Goal: Contribute content: Contribute content

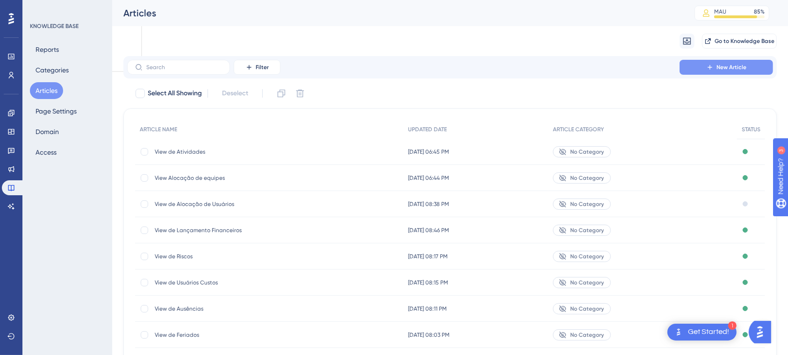
click at [710, 69] on icon at bounding box center [710, 67] width 7 height 7
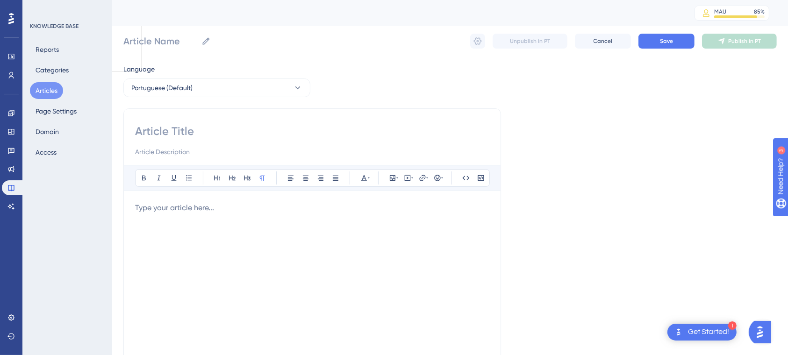
click at [342, 228] on div at bounding box center [312, 305] width 354 height 206
click at [467, 177] on icon at bounding box center [465, 177] width 7 height 7
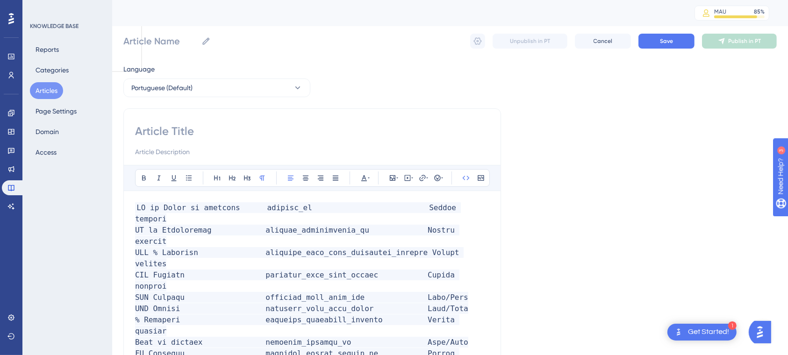
drag, startPoint x: 166, startPoint y: 334, endPoint x: 401, endPoint y: 327, distance: 235.3
click at [368, 176] on icon at bounding box center [369, 177] width 2 height 7
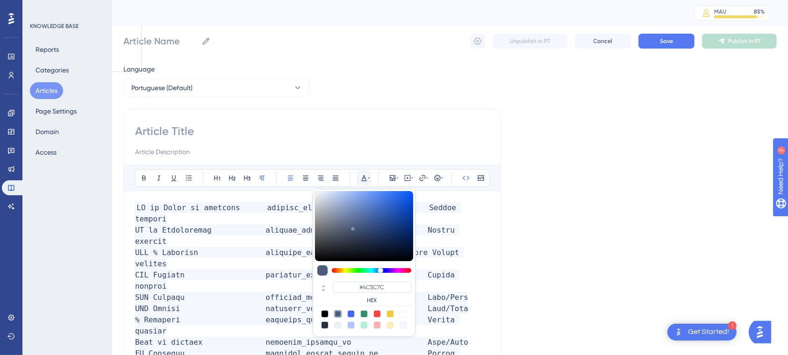
click at [368, 176] on icon at bounding box center [369, 177] width 2 height 7
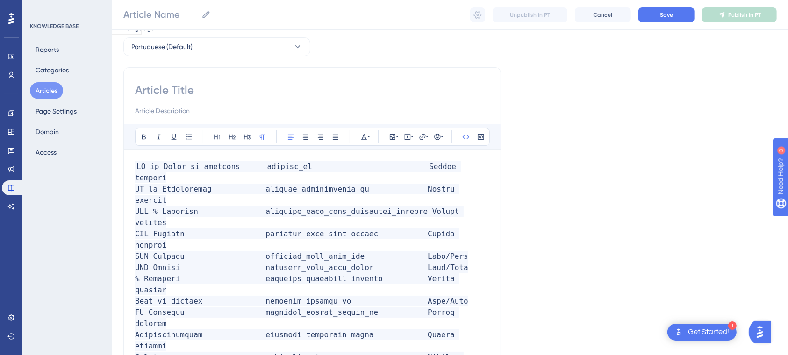
scroll to position [43, 0]
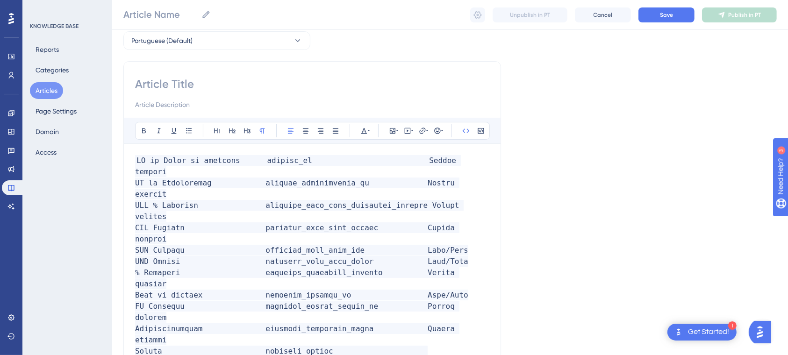
drag, startPoint x: 240, startPoint y: 290, endPoint x: 109, endPoint y: 290, distance: 131.4
click at [370, 131] on button at bounding box center [364, 130] width 13 height 13
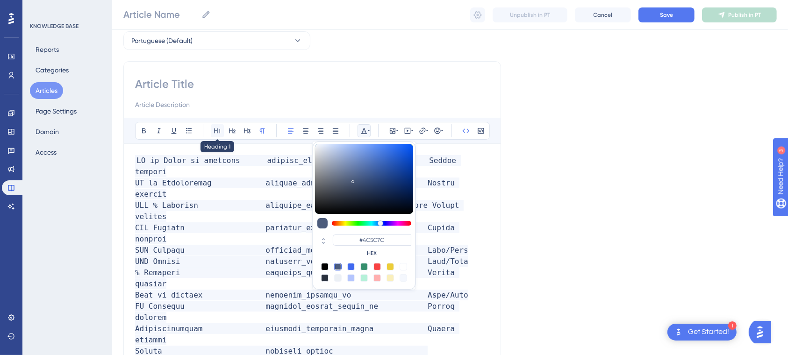
click at [222, 131] on button at bounding box center [217, 130] width 13 height 13
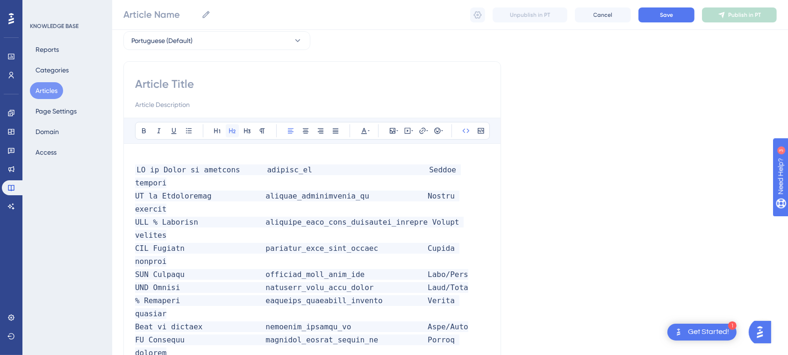
click at [233, 131] on icon at bounding box center [232, 130] width 7 height 7
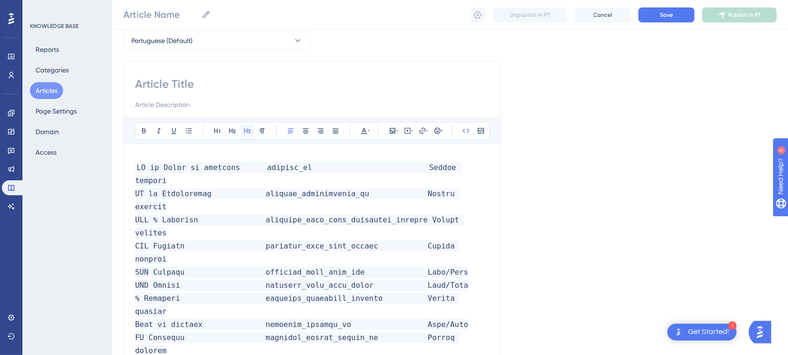
click at [244, 130] on icon at bounding box center [247, 130] width 7 height 7
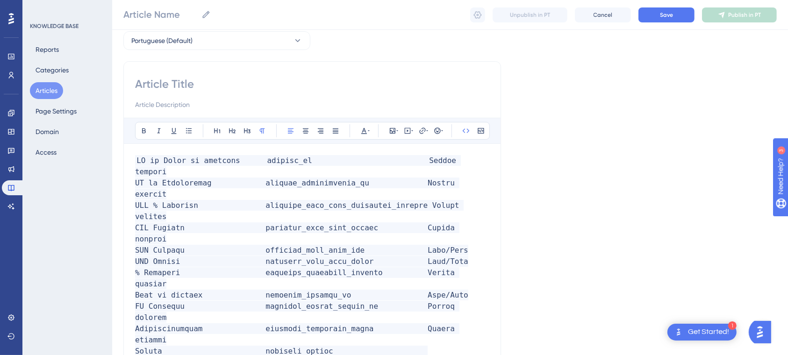
drag, startPoint x: 219, startPoint y: 284, endPoint x: 130, endPoint y: 294, distance: 90.3
drag, startPoint x: 247, startPoint y: 290, endPoint x: 123, endPoint y: 291, distance: 123.5
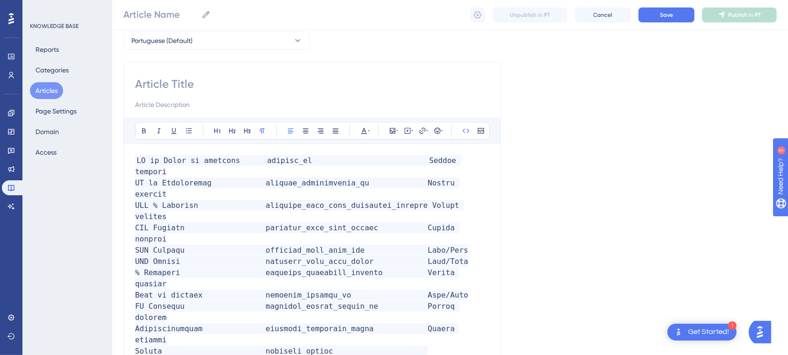
copy span "False=Aberto/True=Fechado"
drag, startPoint x: 462, startPoint y: 264, endPoint x: 409, endPoint y: 270, distance: 53.2
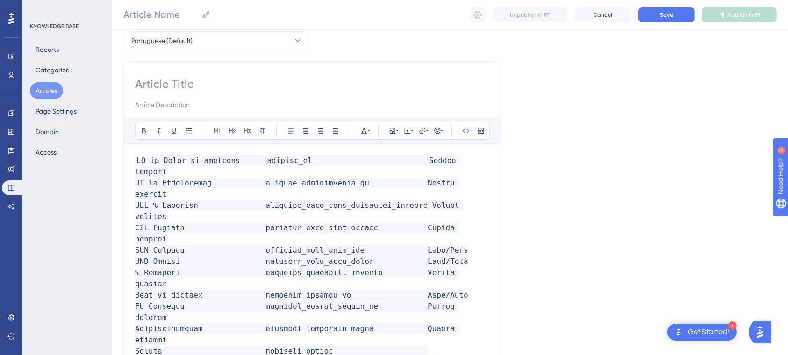
click at [142, 347] on span "Aberto=F / Fech=T" at bounding box center [254, 357] width 238 height 20
click at [135, 347] on span "Aberto=F / Fech=T" at bounding box center [254, 357] width 238 height 20
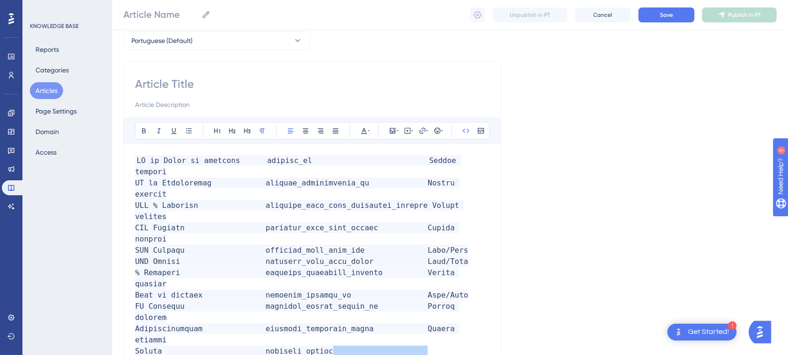
drag, startPoint x: 405, startPoint y: 277, endPoint x: 404, endPoint y: 300, distance: 22.5
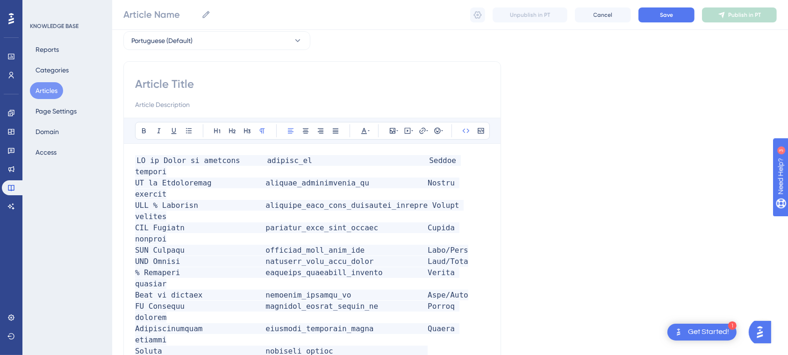
drag, startPoint x: 232, startPoint y: 287, endPoint x: 130, endPoint y: 288, distance: 101.9
copy span "False=Aberto/True=Fechado"
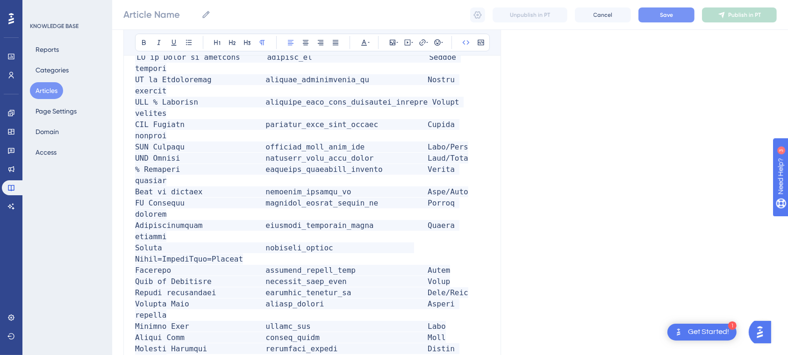
click at [658, 14] on button "Save" at bounding box center [667, 14] width 56 height 15
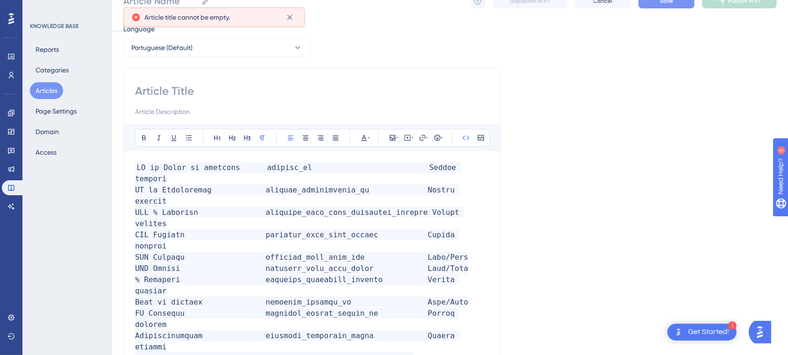
scroll to position [0, 0]
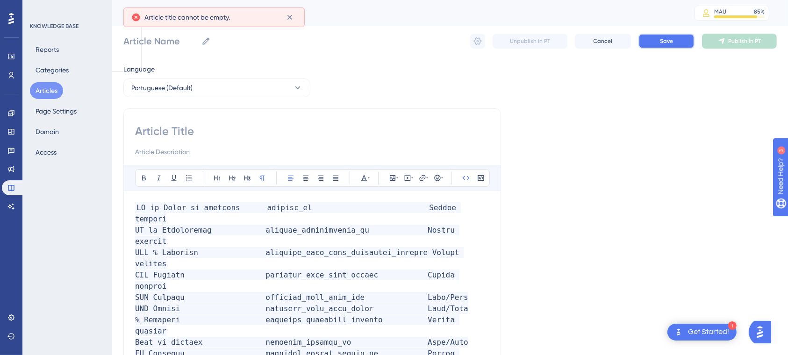
click at [673, 43] on button "Save" at bounding box center [667, 41] width 56 height 15
click at [182, 137] on input at bounding box center [312, 131] width 354 height 15
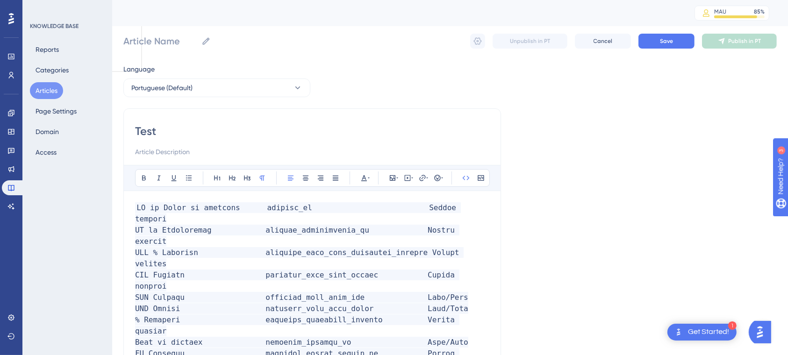
type input "Teste"
click at [668, 49] on div "Teste Teste Unpublish in PT Cancel Save Publish in PT" at bounding box center [450, 41] width 654 height 30
click at [657, 37] on button "Save" at bounding box center [667, 41] width 56 height 15
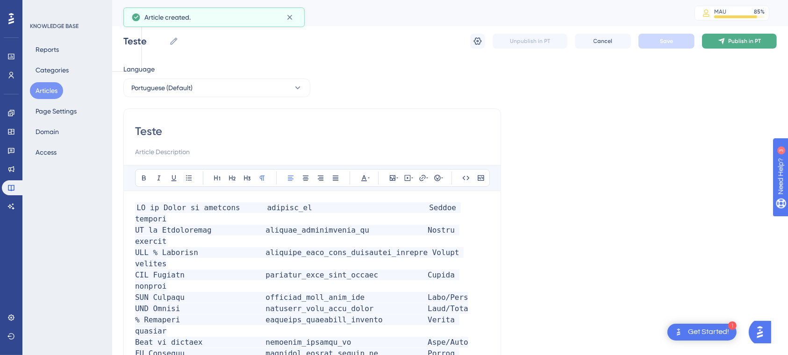
click at [738, 36] on button "Publish in PT" at bounding box center [739, 41] width 75 height 15
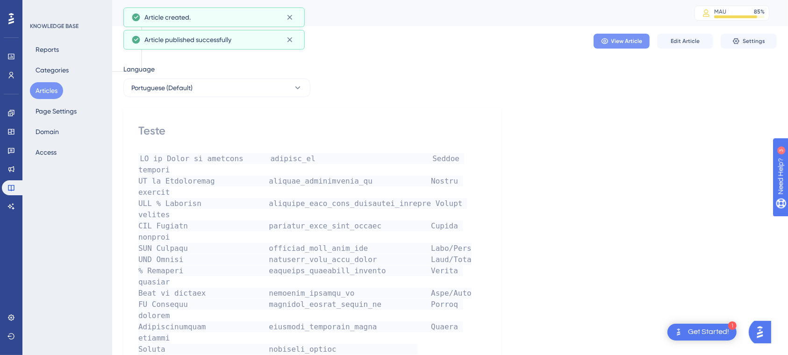
click at [624, 40] on span "View Article" at bounding box center [627, 40] width 31 height 7
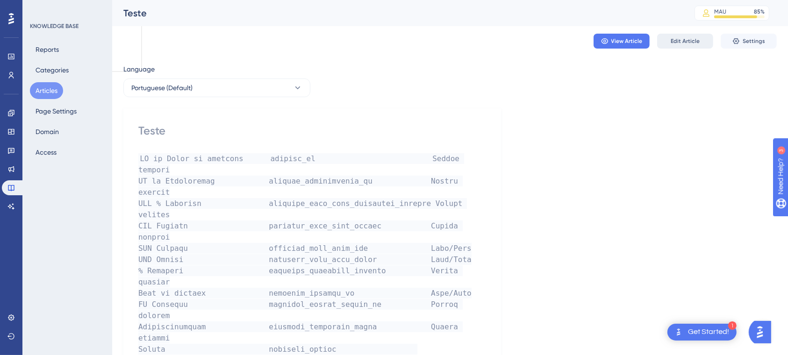
click at [681, 40] on span "Edit Article" at bounding box center [685, 40] width 29 height 7
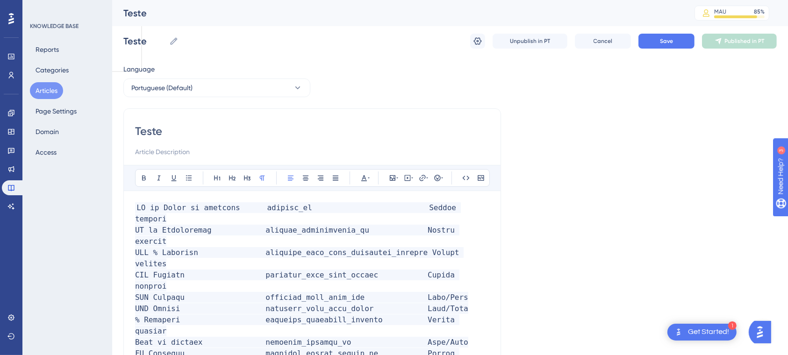
click at [677, 35] on button "Save" at bounding box center [667, 41] width 56 height 15
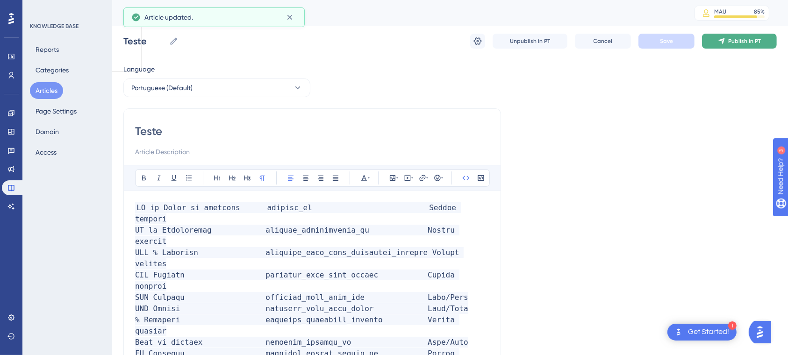
click at [731, 43] on span "Publish in PT" at bounding box center [745, 40] width 33 height 7
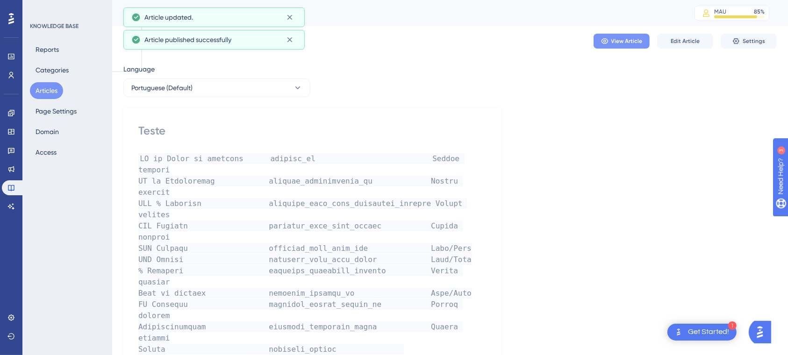
click at [621, 42] on span "View Article" at bounding box center [627, 40] width 31 height 7
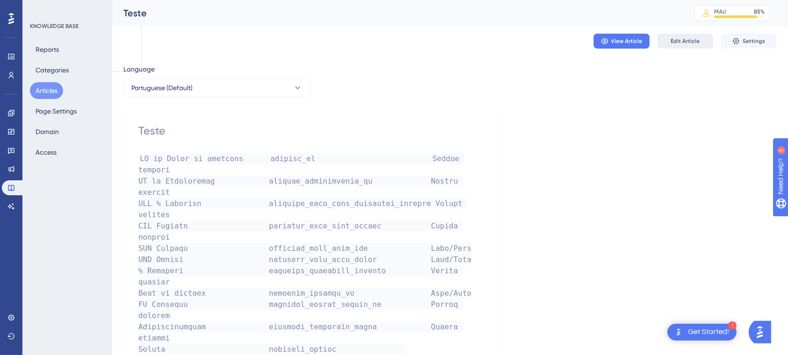
click at [680, 40] on span "Edit Article" at bounding box center [685, 40] width 29 height 7
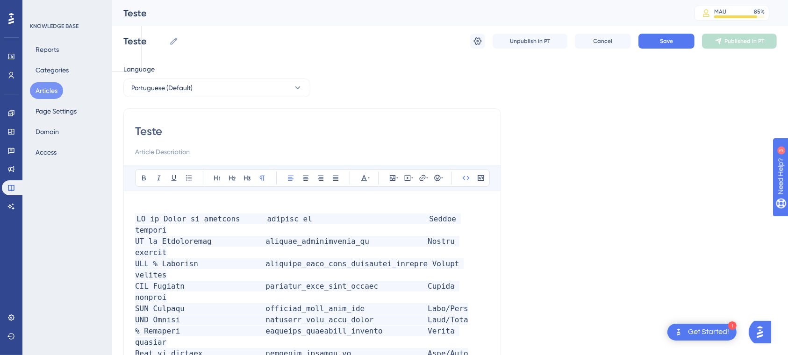
click at [141, 208] on p at bounding box center [312, 207] width 354 height 11
click at [246, 210] on span "Informação Coluna Tipo de Dado" at bounding box center [298, 207] width 327 height 11
click at [392, 211] on span "Informação Coluna Tipo de Dado" at bounding box center [303, 207] width 336 height 11
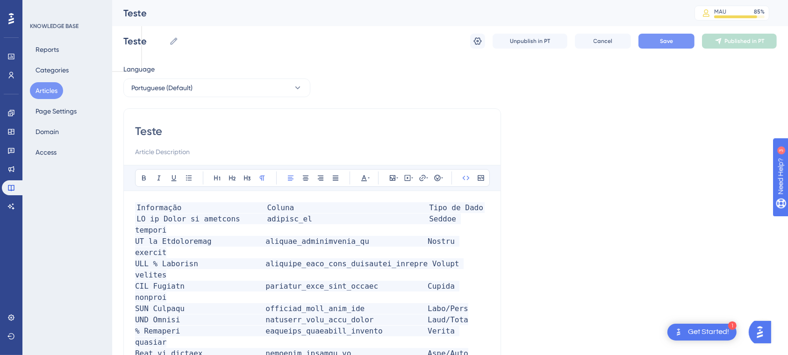
click at [674, 48] on button "Save" at bounding box center [667, 41] width 56 height 15
click at [676, 40] on button "Save" at bounding box center [667, 41] width 56 height 15
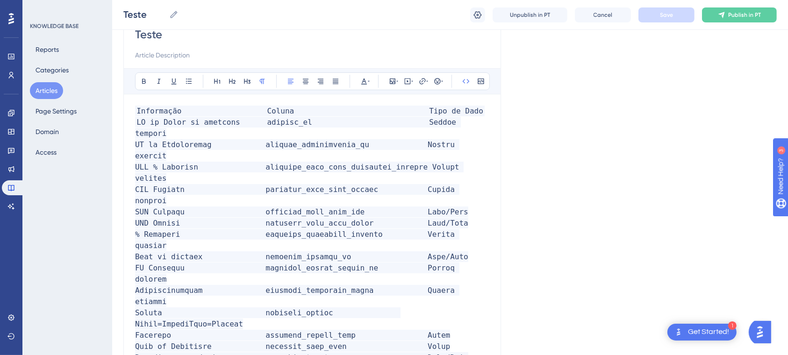
scroll to position [87, 0]
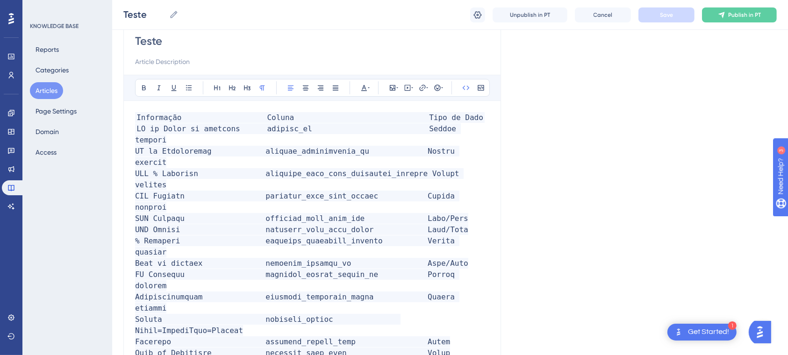
click at [173, 46] on input "Teste" at bounding box center [312, 41] width 354 height 15
type input "Test"
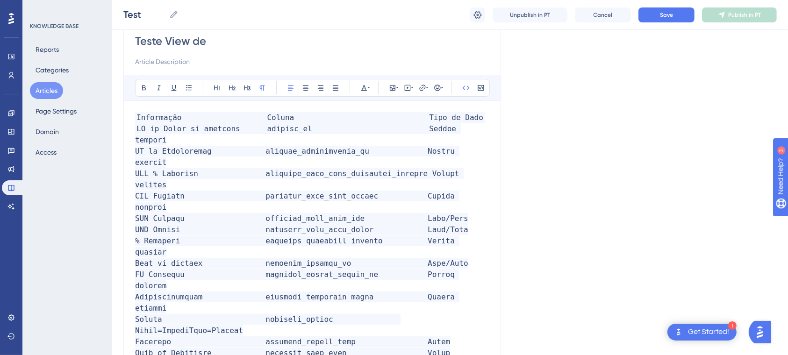
type input "Teste View de"
type input "Teste View de Atividades"
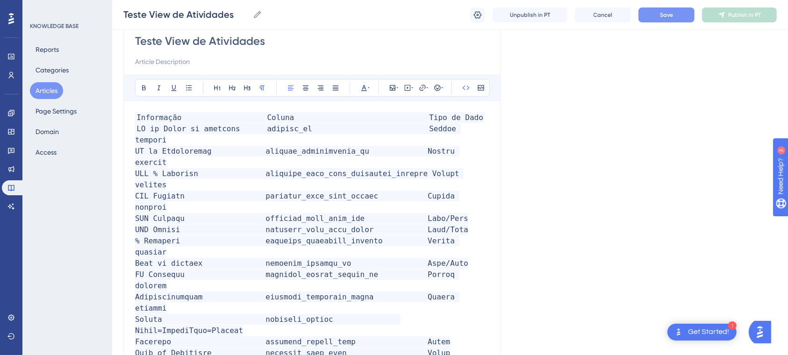
click at [672, 14] on span "Save" at bounding box center [666, 14] width 13 height 7
